Goal: Information Seeking & Learning: Learn about a topic

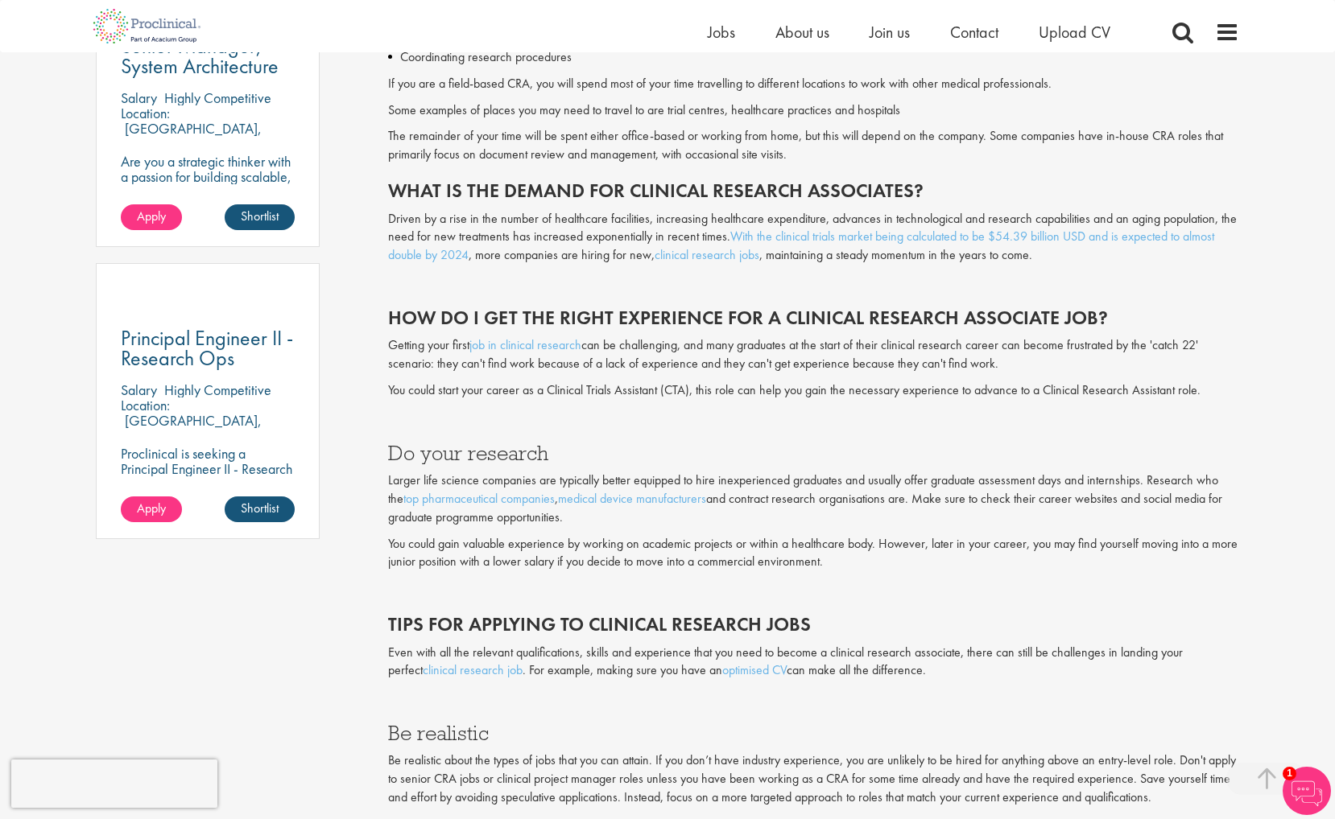
scroll to position [998, 0]
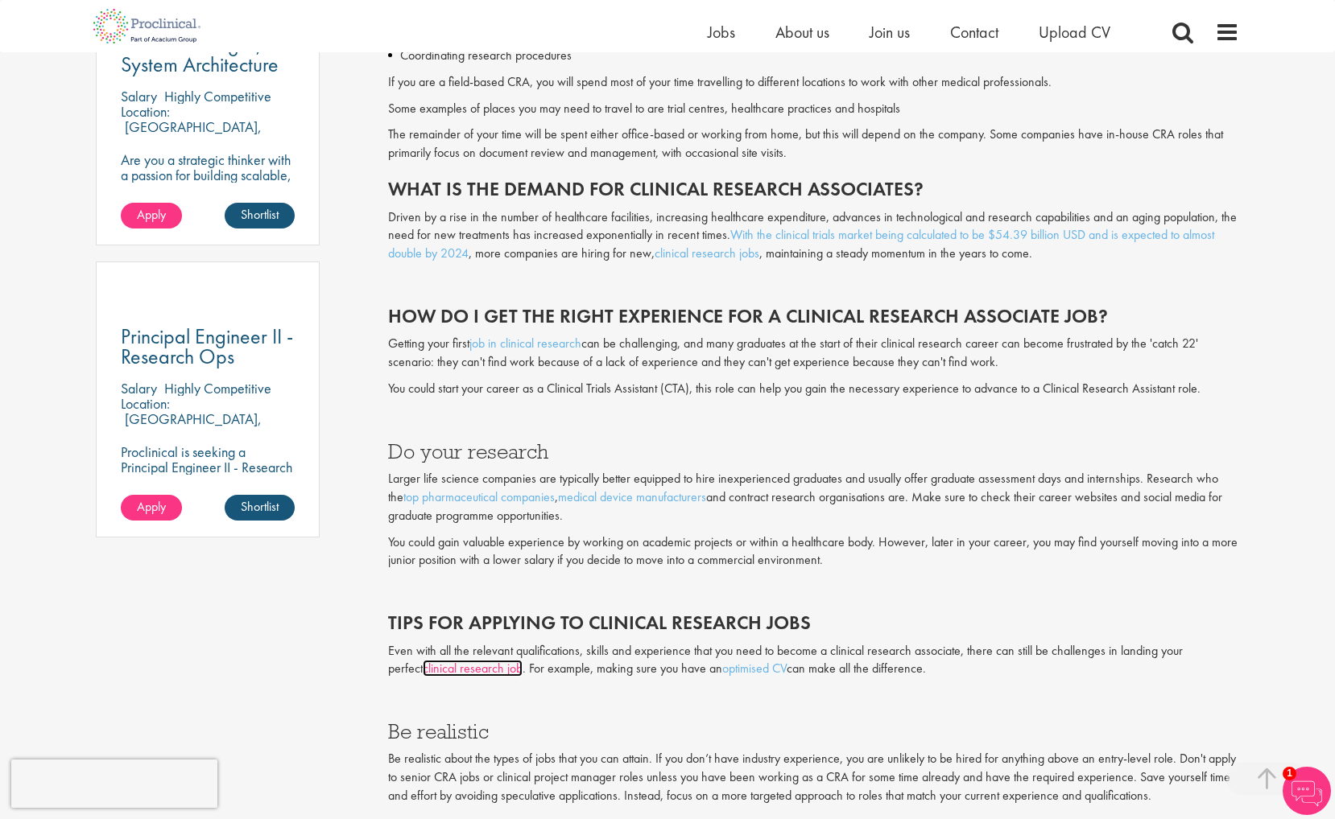
click at [468, 669] on link "clinical research job" at bounding box center [473, 668] width 100 height 17
click at [722, 669] on link "optimised CV" at bounding box center [754, 668] width 64 height 17
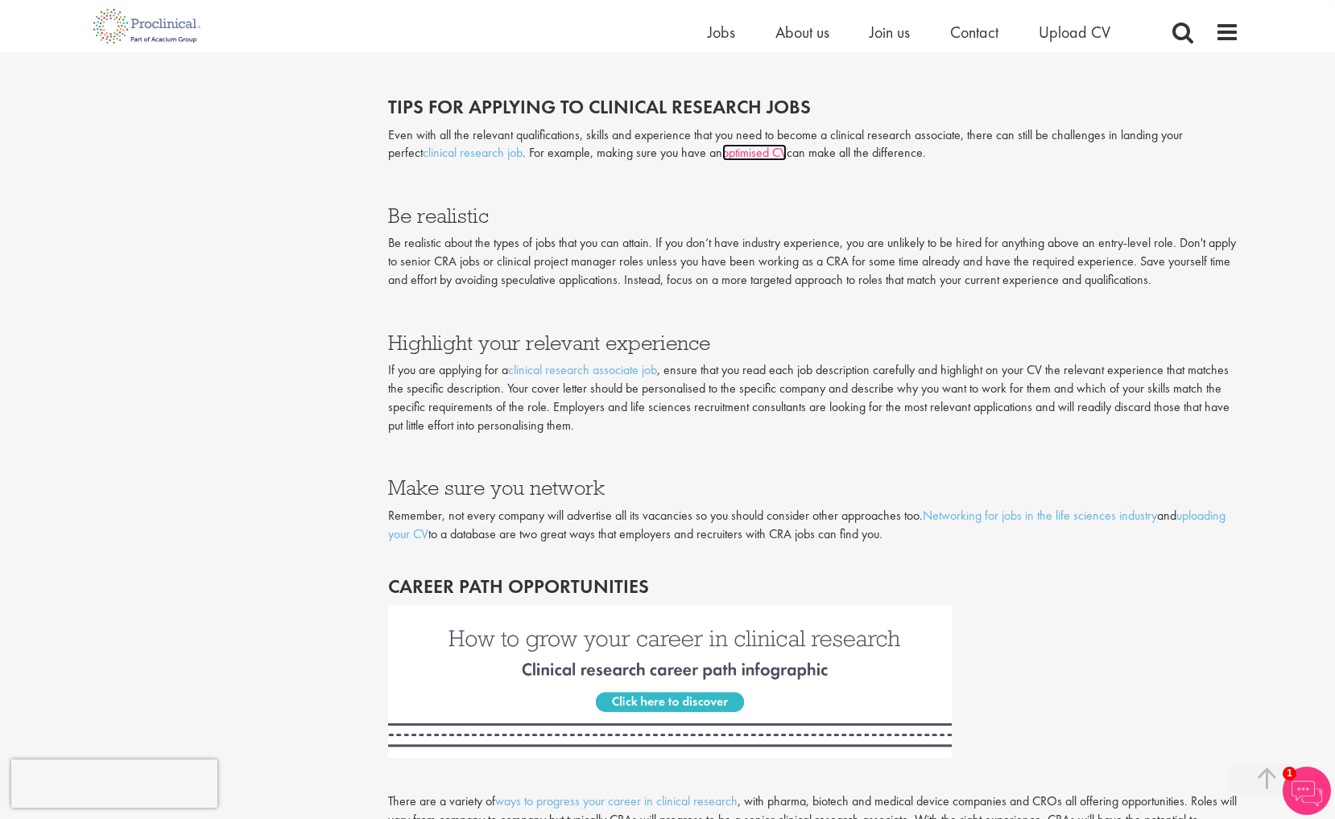
scroll to position [1515, 0]
click at [619, 377] on link "clinical research associate job" at bounding box center [582, 369] width 149 height 17
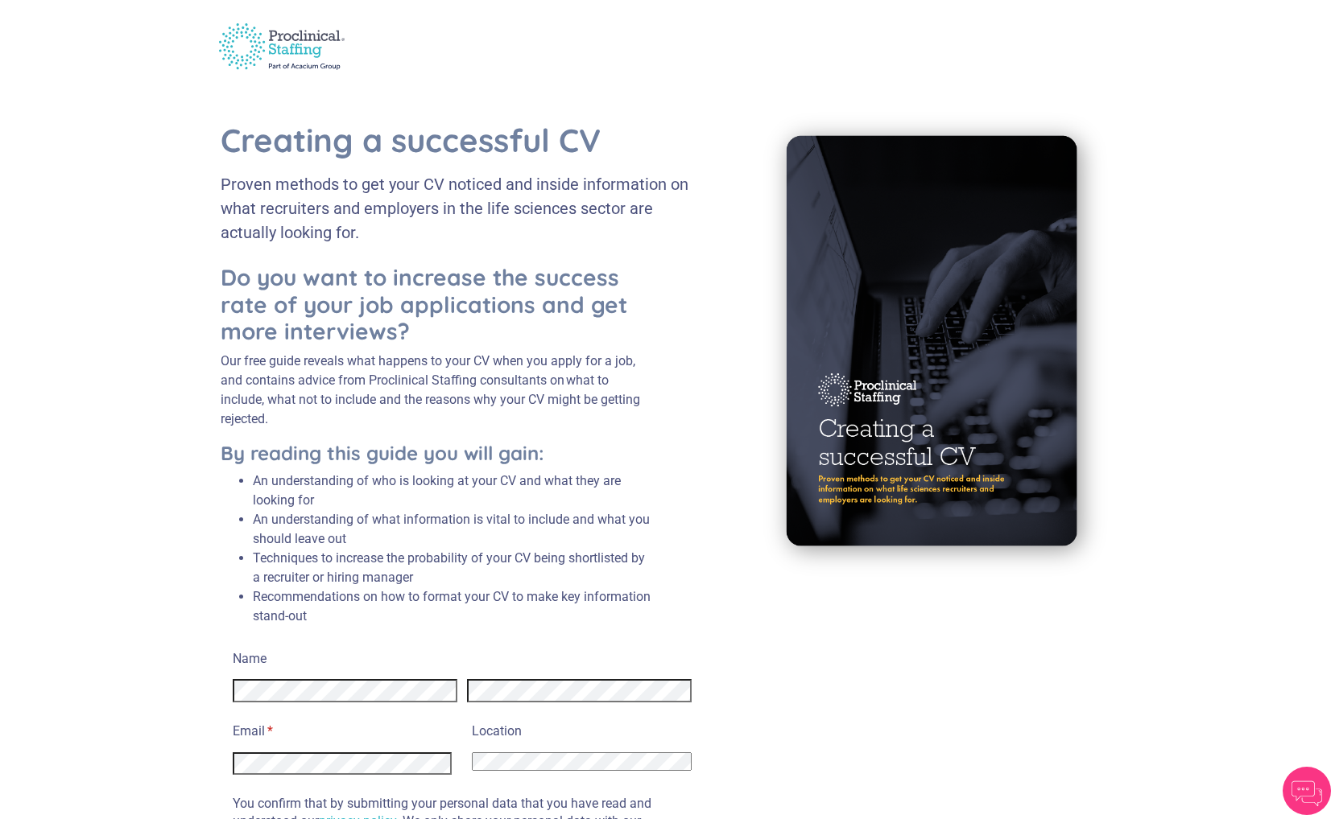
scroll to position [83, 0]
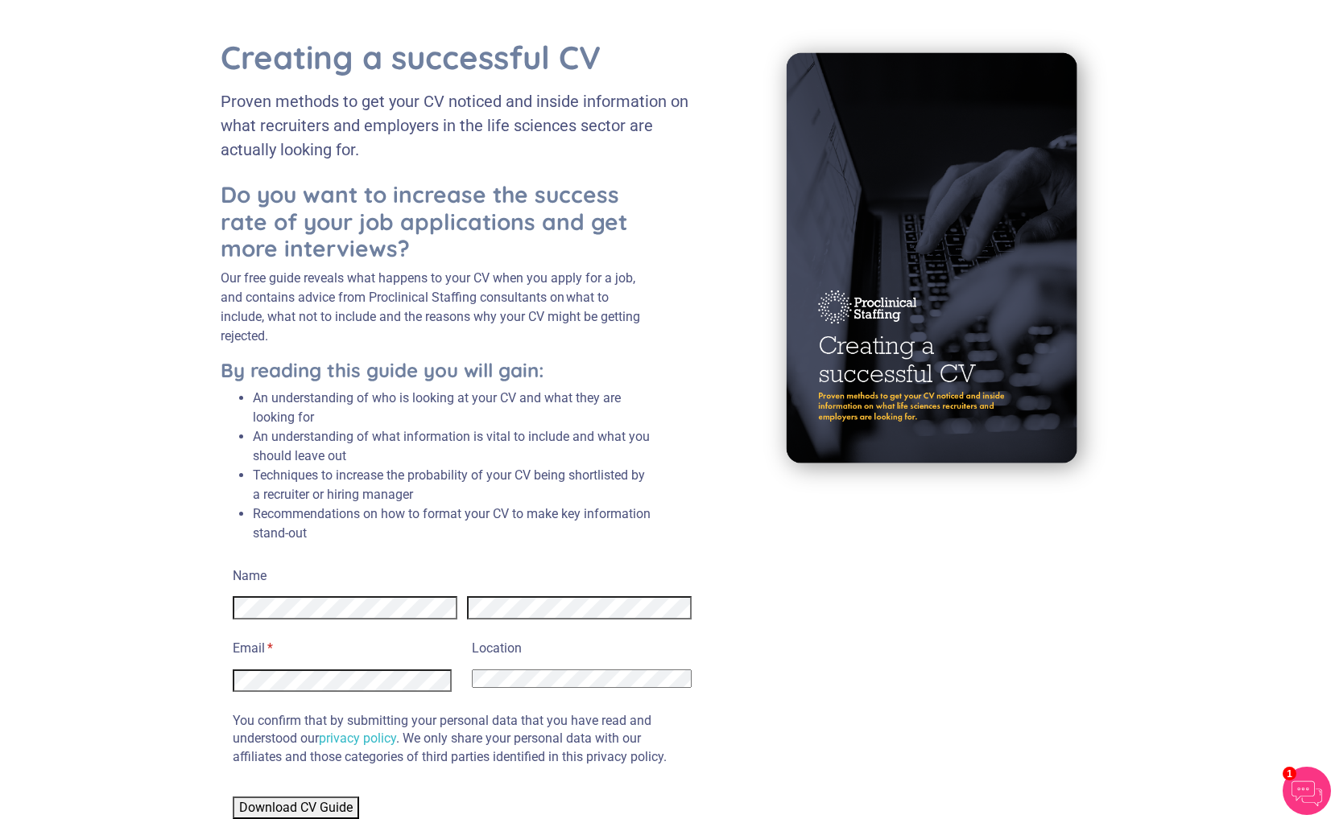
select select "United States"
click at [237, 665] on div at bounding box center [342, 678] width 219 height 28
click at [878, 724] on div "Name Email * (required) Location Afghanistan Albania Algeria American Samoa And…" at bounding box center [667, 691] width 893 height 257
click at [342, 807] on span "Download CV Guide" at bounding box center [295, 807] width 113 height 15
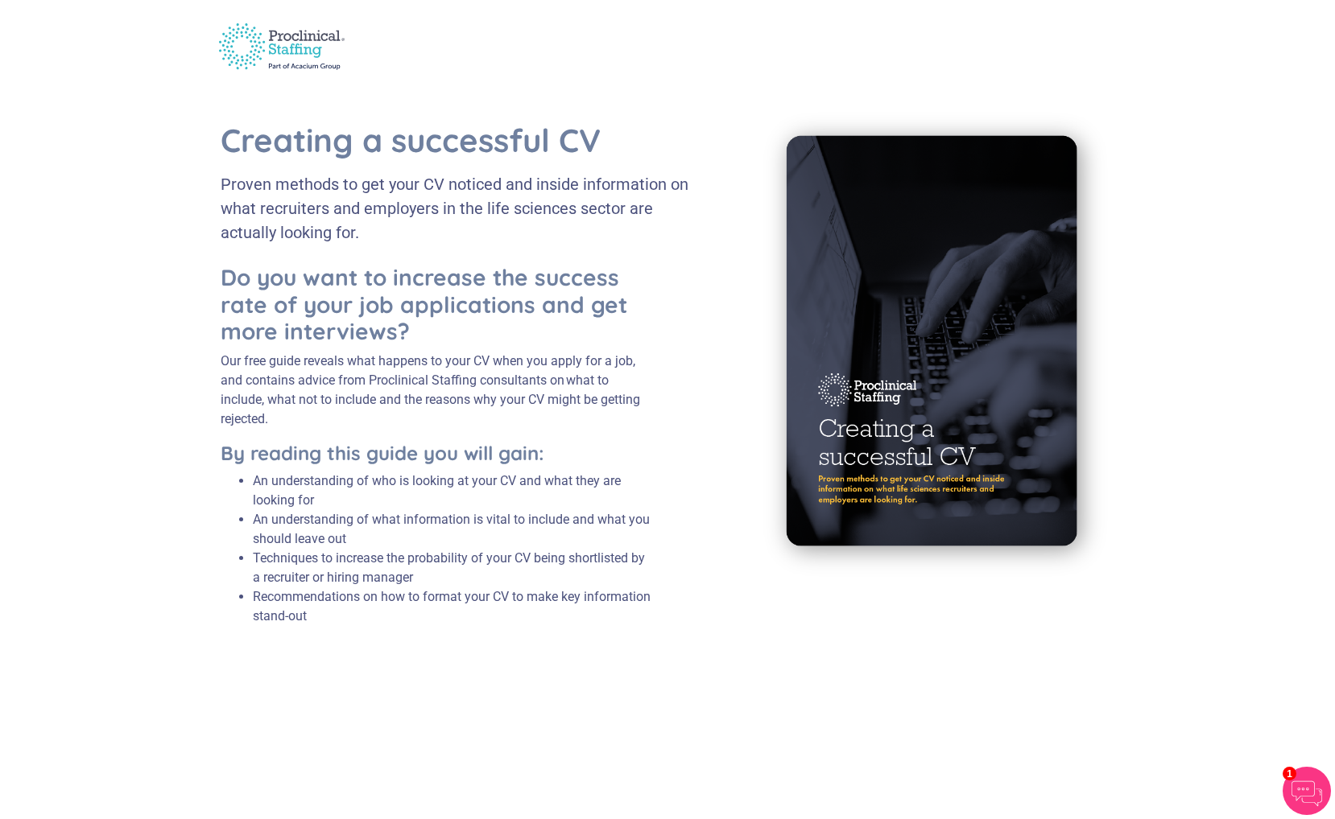
scroll to position [0, 0]
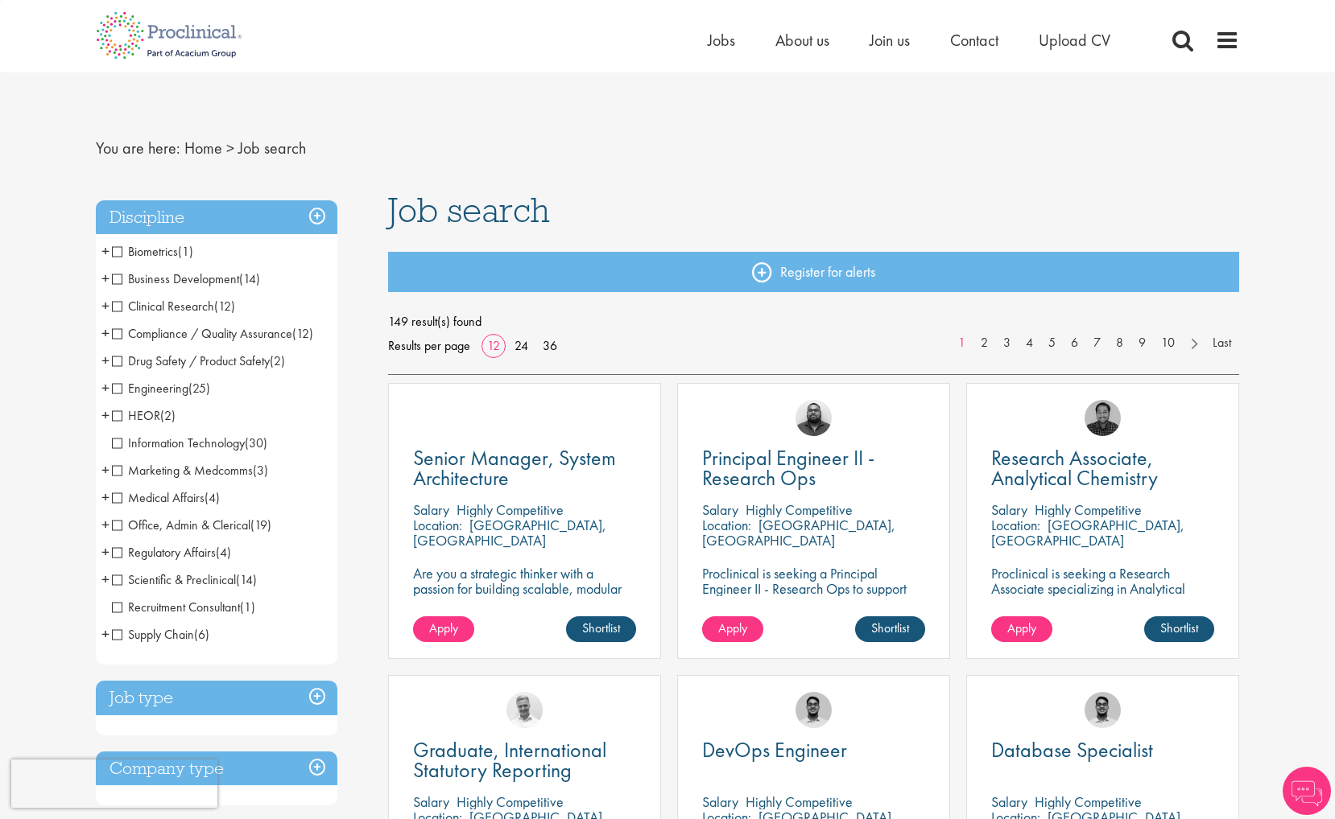
click at [120, 307] on span "Clinical Research" at bounding box center [163, 306] width 102 height 17
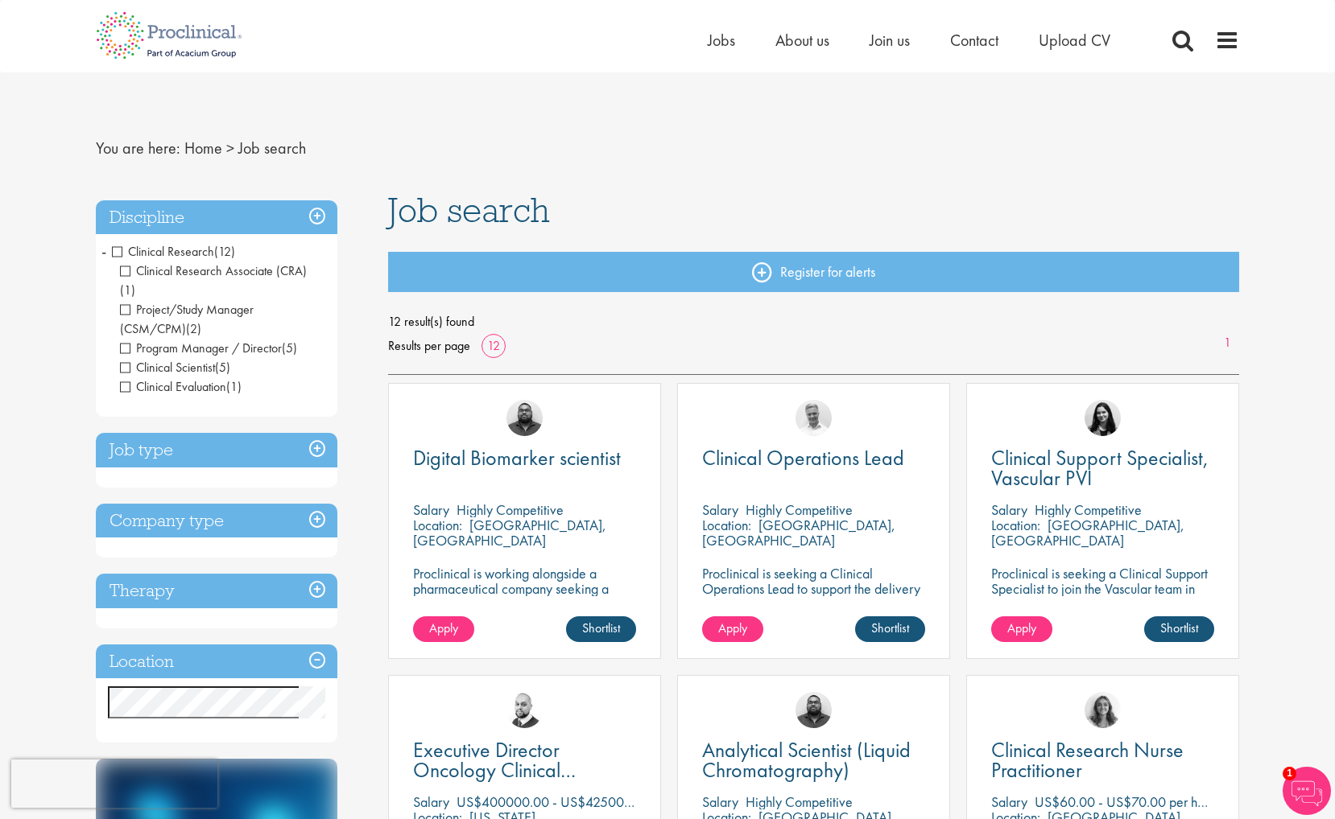
click at [130, 340] on span "Program Manager / Director" at bounding box center [201, 348] width 162 height 17
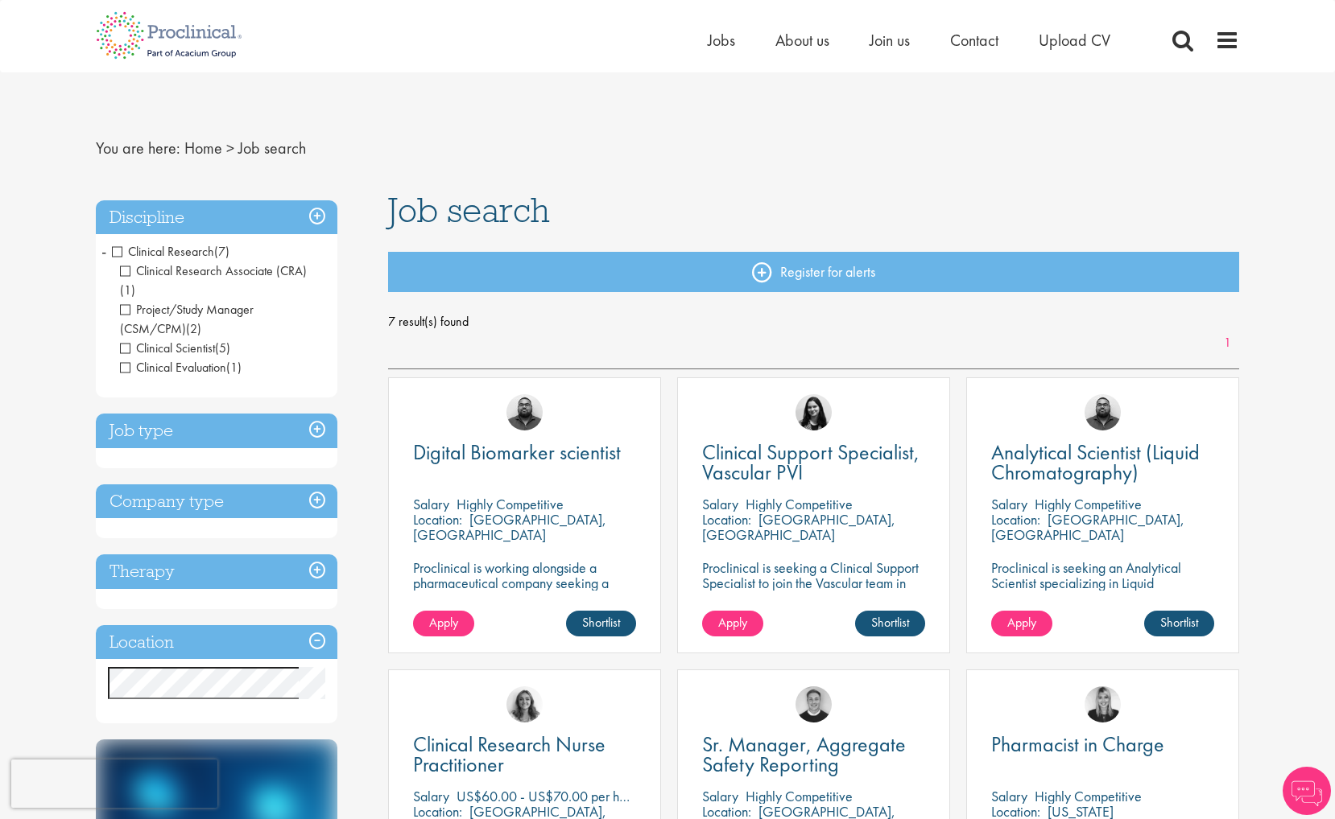
drag, startPoint x: 127, startPoint y: 288, endPoint x: 149, endPoint y: 318, distance: 36.9
click at [128, 301] on span "Project/Study Manager (CSM/CPM)" at bounding box center [187, 319] width 134 height 36
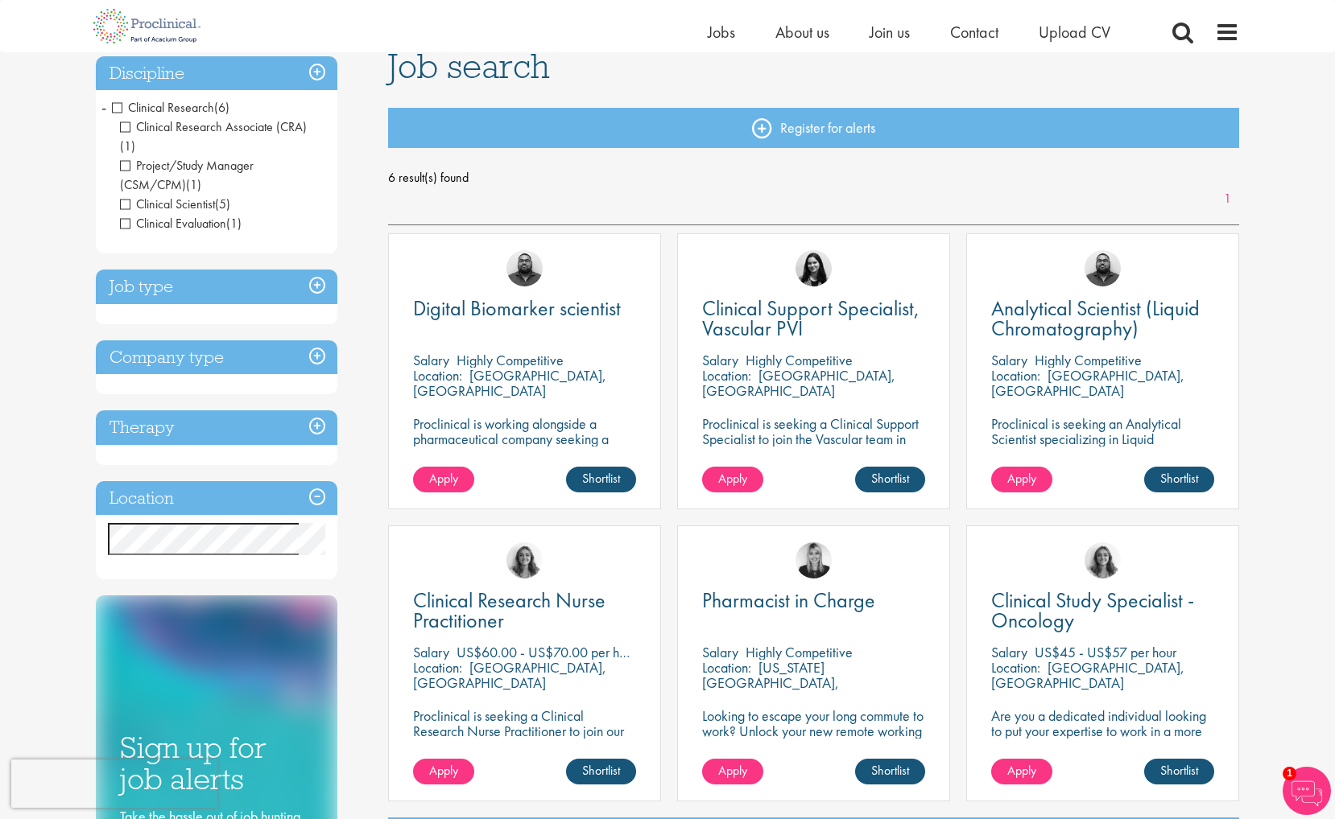
scroll to position [58, 0]
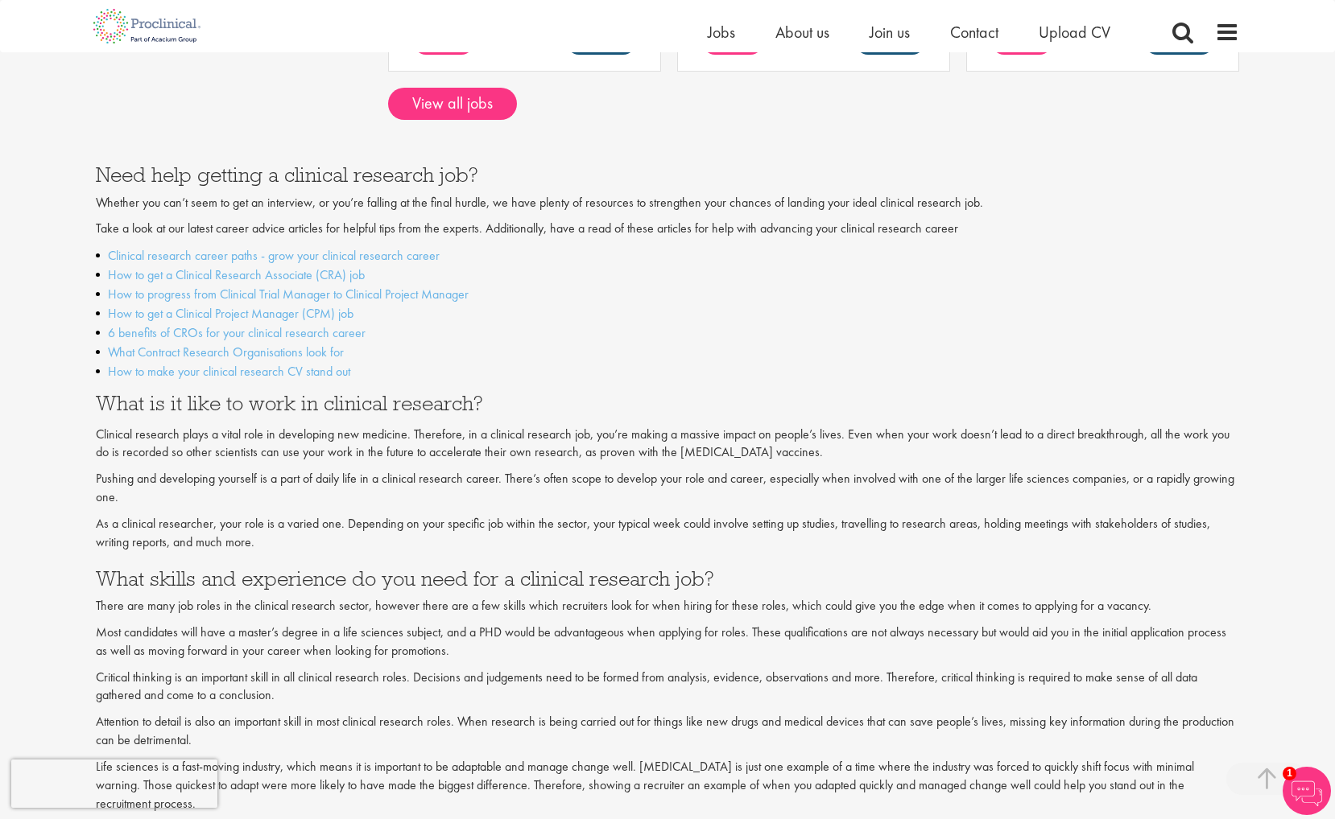
scroll to position [1640, 0]
click at [479, 88] on link "View all jobs" at bounding box center [452, 103] width 129 height 32
